Goal: Check status: Check status

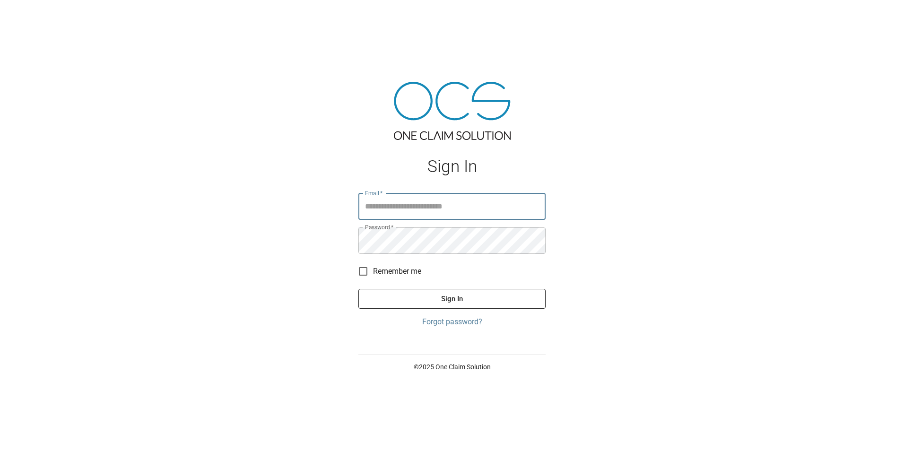
type input "**********"
click at [469, 298] on button "Sign In" at bounding box center [451, 299] width 187 height 20
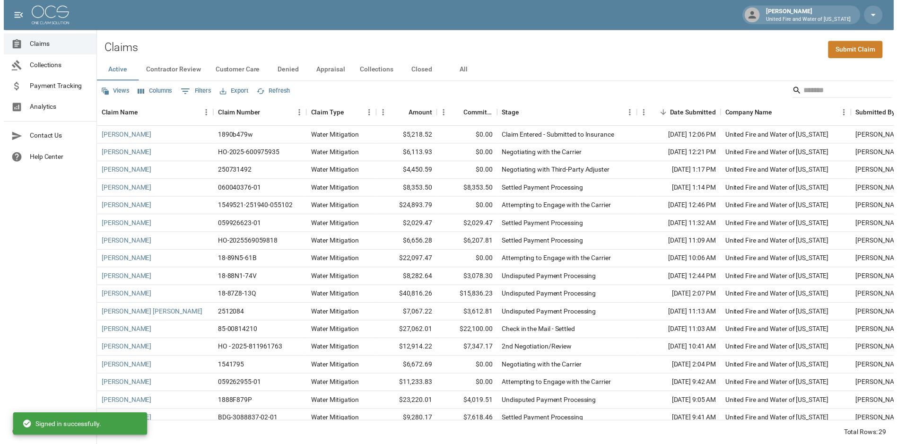
scroll to position [95, 0]
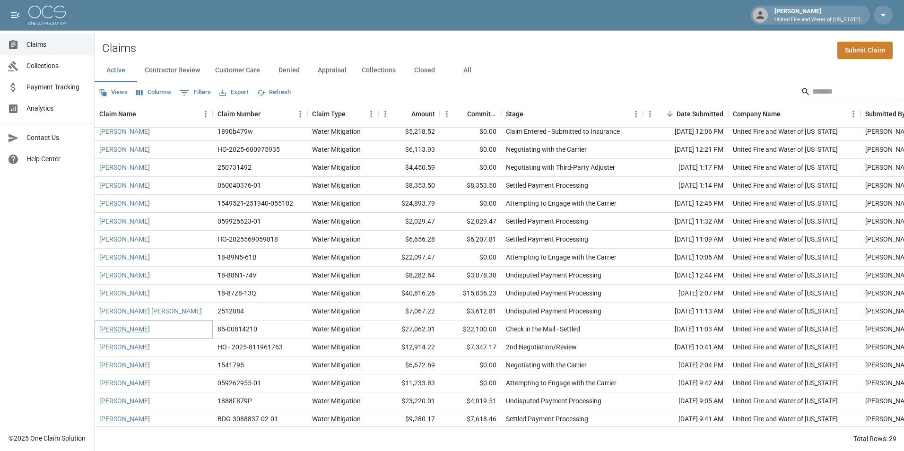
click at [125, 332] on link "[PERSON_NAME]" at bounding box center [124, 328] width 51 height 9
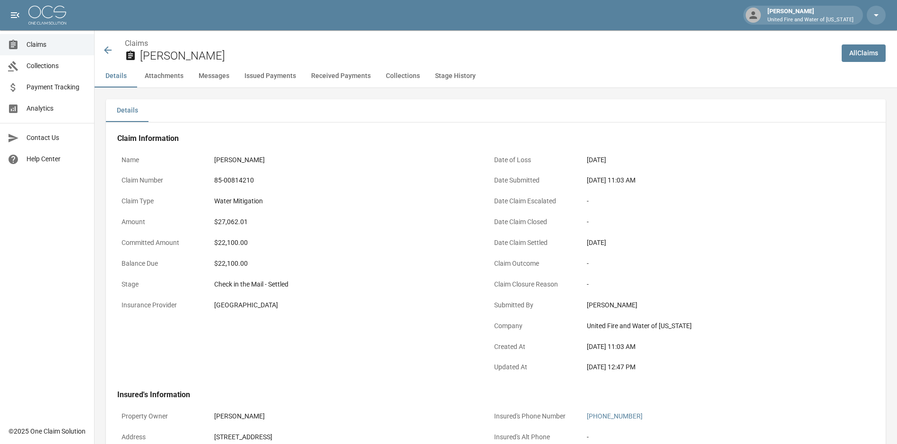
click at [451, 76] on button "Stage History" at bounding box center [455, 76] width 56 height 23
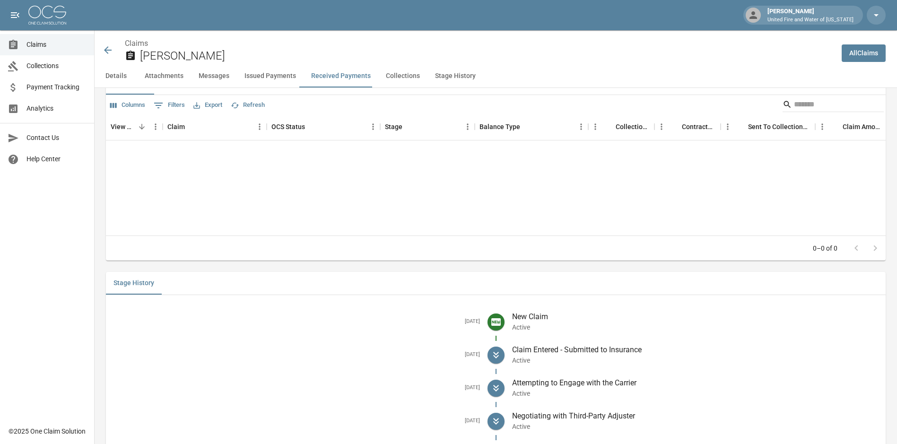
scroll to position [1657, 0]
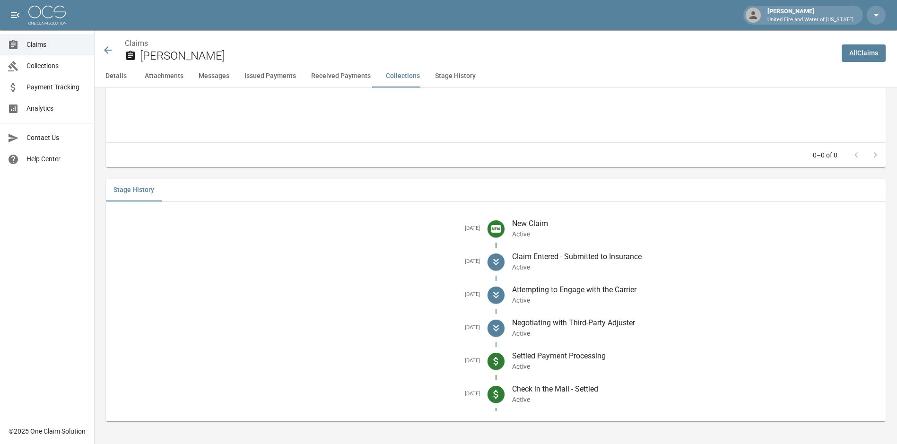
click at [109, 48] on icon at bounding box center [107, 49] width 11 height 11
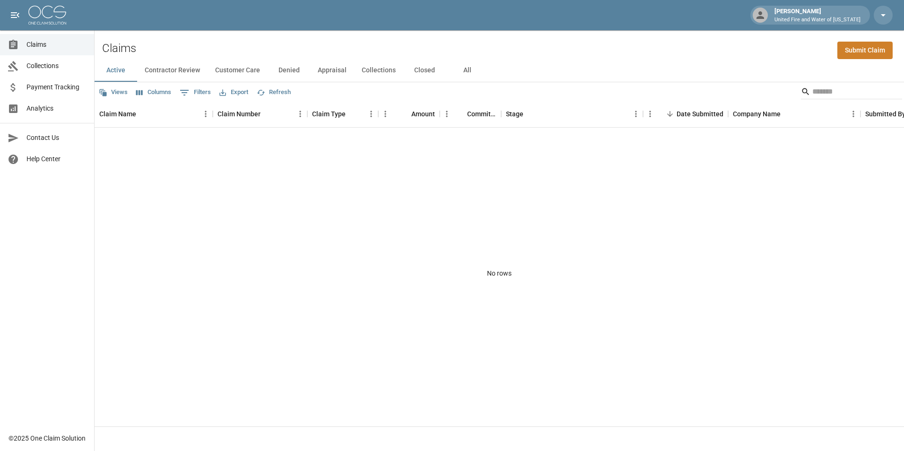
click at [114, 72] on button "Active" at bounding box center [116, 70] width 43 height 23
click at [32, 44] on span "Claims" at bounding box center [56, 45] width 60 height 10
click at [180, 70] on button "Contractor Review" at bounding box center [172, 70] width 70 height 23
click at [225, 74] on button "Customer Care" at bounding box center [238, 70] width 60 height 23
click at [119, 73] on button "Active" at bounding box center [116, 70] width 43 height 23
